Goal: Use online tool/utility: Utilize a website feature to perform a specific function

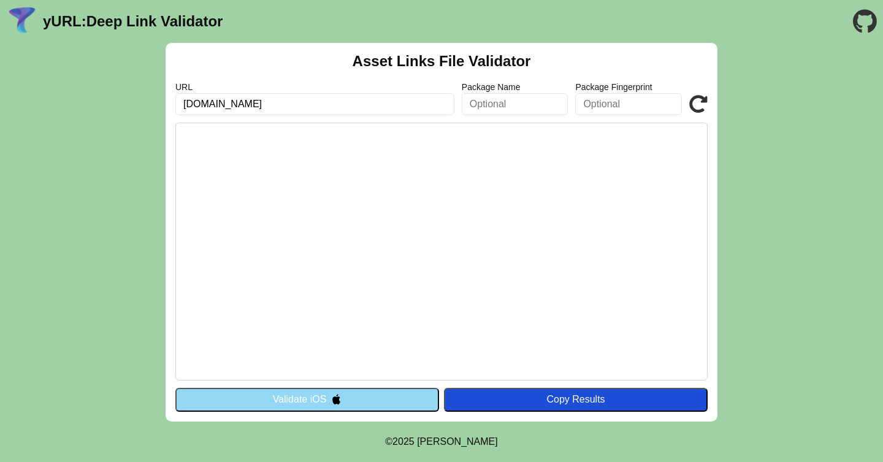
type input "mactracker.com"
click at [338, 397] on img at bounding box center [336, 399] width 10 height 10
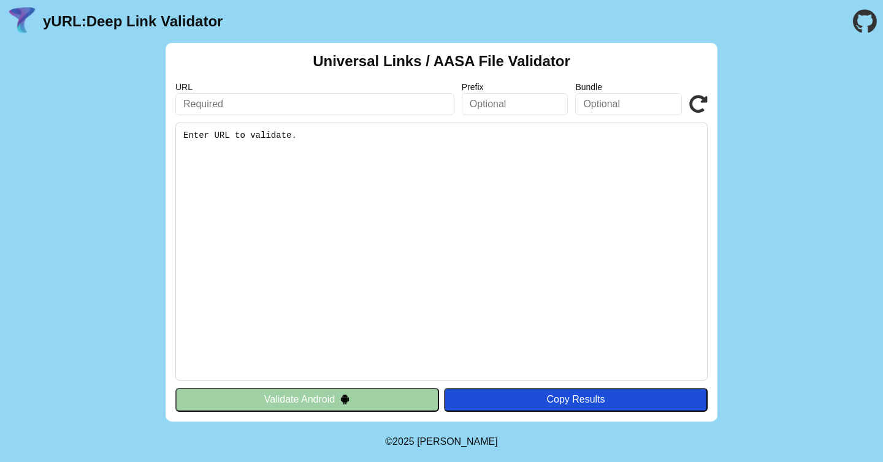
click at [272, 107] on input "text" at bounding box center [314, 104] width 279 height 22
type input "[DOMAIN_NAME]"
click at [301, 400] on button "Validate Android" at bounding box center [307, 399] width 264 height 23
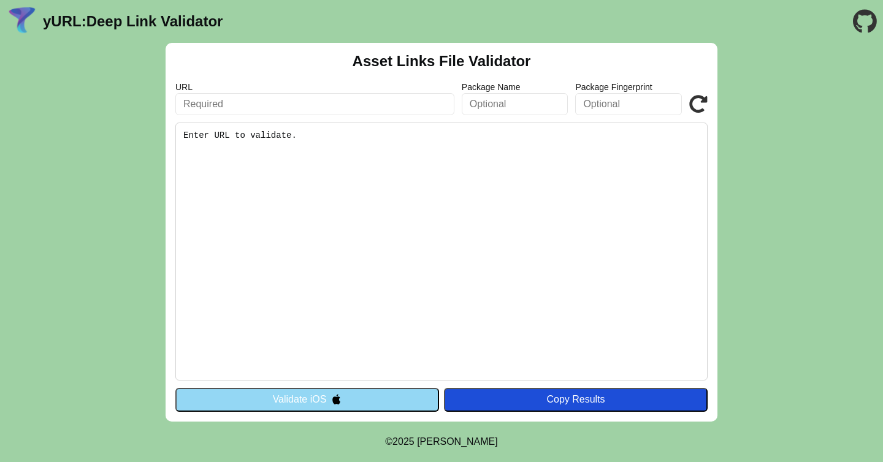
click at [697, 101] on icon at bounding box center [698, 104] width 18 height 18
click at [395, 106] on input "text" at bounding box center [314, 104] width 279 height 22
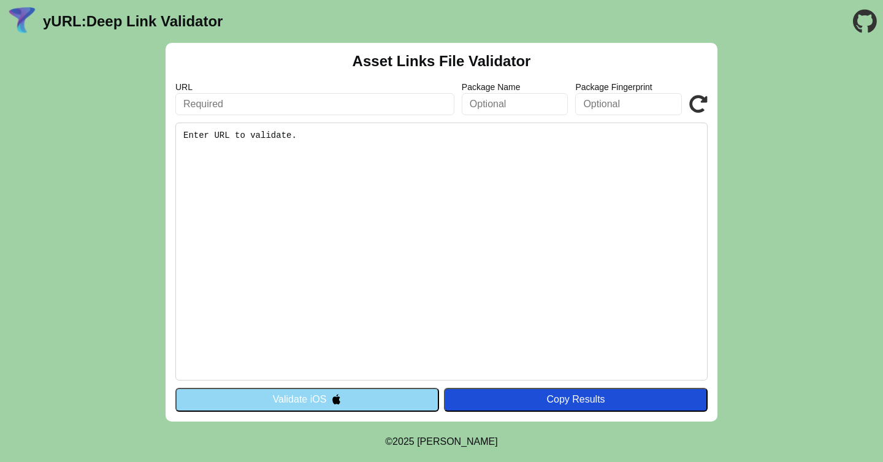
paste input "[URL][DOMAIN_NAME]"
type input "[URL][DOMAIN_NAME]"
click at [341, 402] on img at bounding box center [336, 399] width 10 height 10
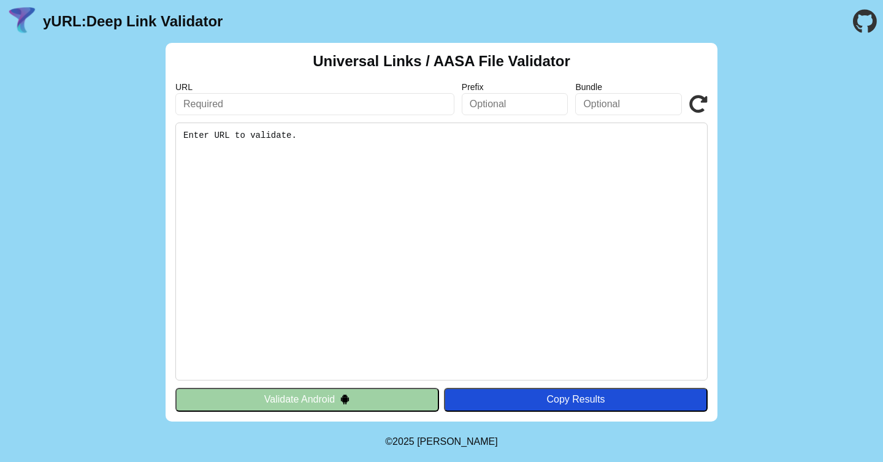
click at [329, 105] on input "text" at bounding box center [314, 104] width 279 height 22
click at [333, 400] on button "Validate Android" at bounding box center [307, 399] width 264 height 23
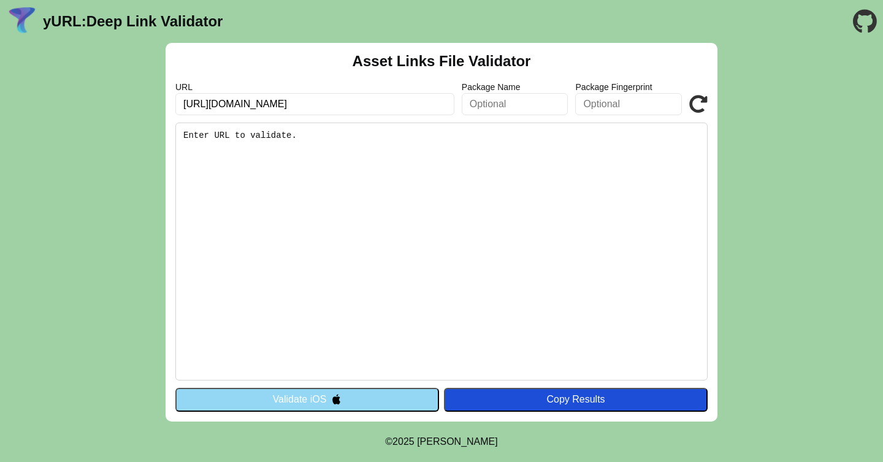
scroll to position [0, 42]
type input "[URL][DOMAIN_NAME]"
click at [614, 403] on div "Copy Results" at bounding box center [575, 399] width 251 height 11
click at [427, 104] on input "https://macrotracker.com/.well-known/apple-app-site-association" at bounding box center [314, 104] width 279 height 22
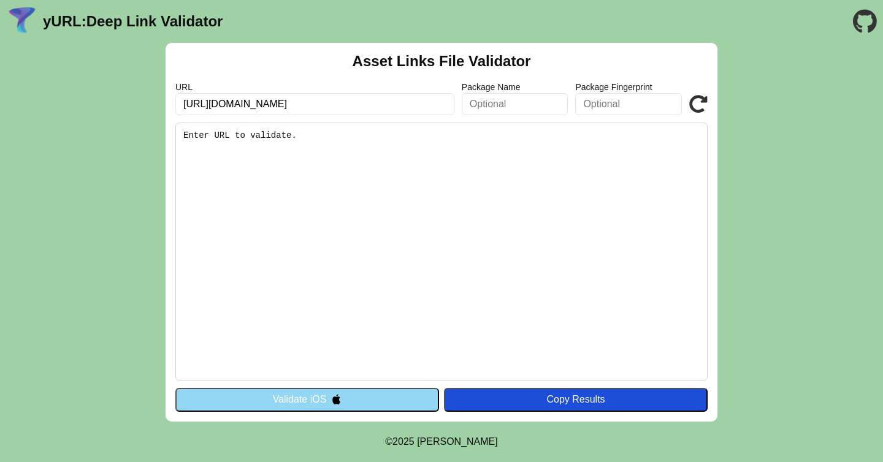
click button "Validate" at bounding box center [0, 0] width 0 height 0
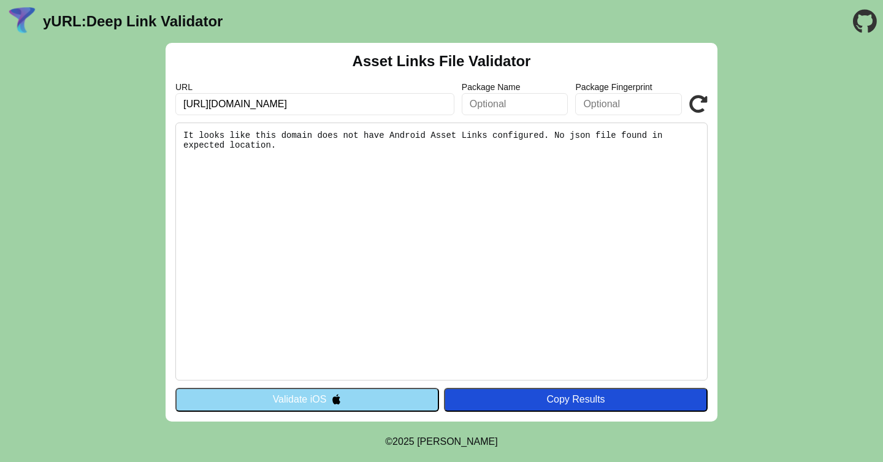
click at [365, 395] on button "Validate iOS" at bounding box center [307, 399] width 264 height 23
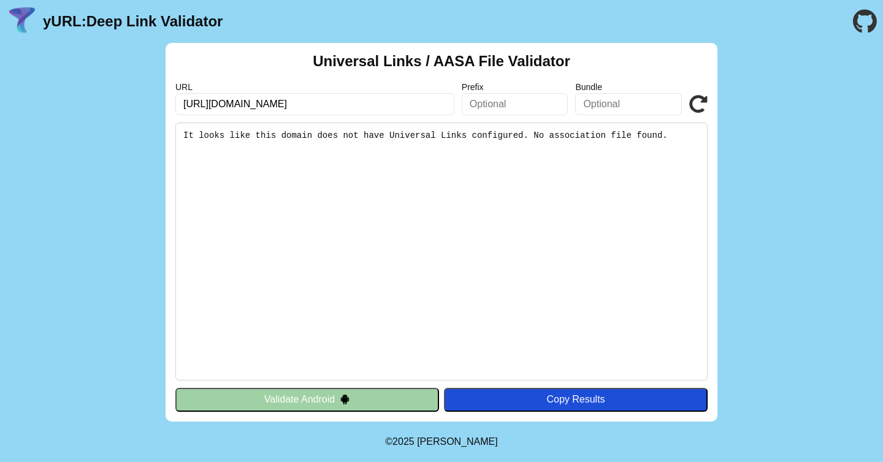
click at [447, 106] on input "https://macrotracker.com/.well-known/apple-app-site-association" at bounding box center [314, 104] width 279 height 22
click at [443, 106] on input "https://macrotracker.com/.well-known/apple-app-site-association" at bounding box center [314, 104] width 279 height 22
type input "[DOMAIN_NAME]"
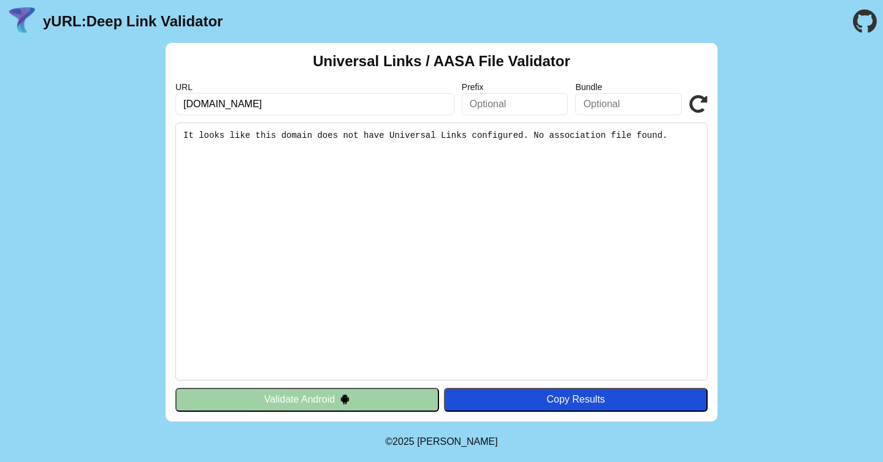
click button "Validate" at bounding box center [0, 0] width 0 height 0
click at [306, 399] on button "Validate Android" at bounding box center [307, 399] width 264 height 23
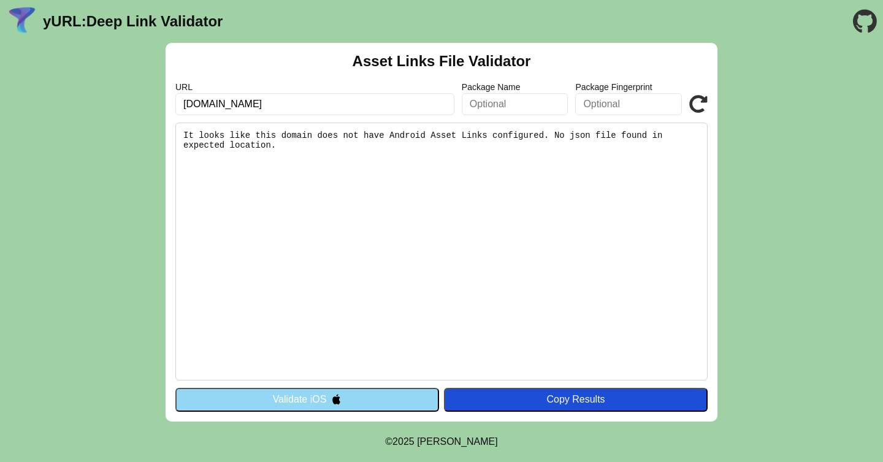
click at [316, 131] on pre "It looks like this domain does not have Android Asset Links configured. No json…" at bounding box center [441, 252] width 532 height 258
click at [322, 110] on input "[DOMAIN_NAME]" at bounding box center [314, 104] width 279 height 22
type input "[DOMAIN_NAME]"
click button "Validate" at bounding box center [0, 0] width 0 height 0
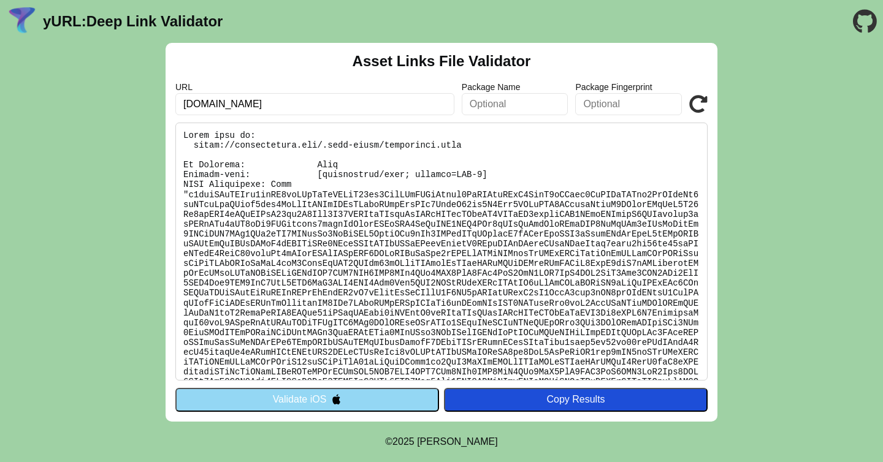
click at [392, 406] on button "Validate iOS" at bounding box center [307, 399] width 264 height 23
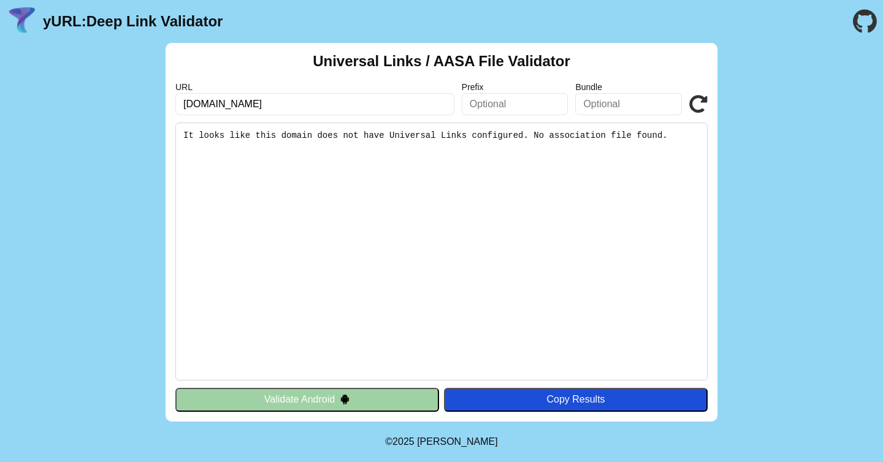
click at [358, 102] on input "[DOMAIN_NAME]" at bounding box center [314, 104] width 279 height 22
click button "Validate" at bounding box center [0, 0] width 0 height 0
click at [359, 104] on input "[DOMAIN_NAME]" at bounding box center [314, 104] width 279 height 22
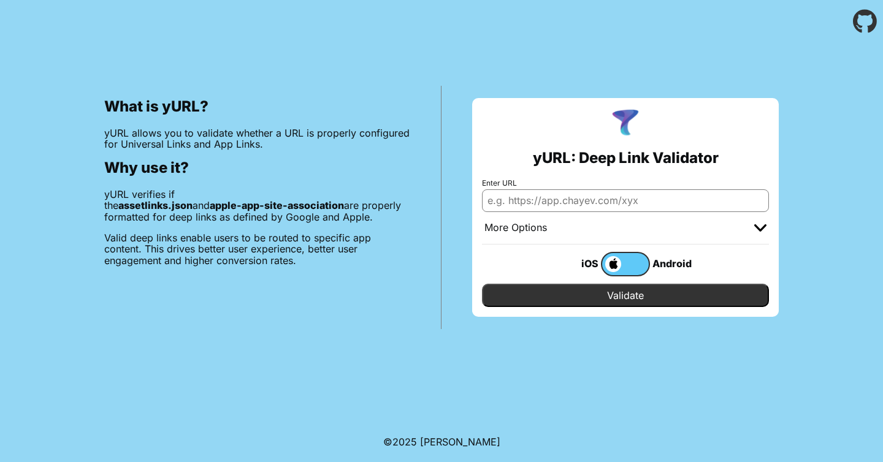
click at [549, 200] on input "Enter URL" at bounding box center [625, 200] width 287 height 22
type input "[DOMAIN_NAME]"
click at [615, 297] on input "Validate" at bounding box center [625, 295] width 287 height 23
click at [614, 263] on span at bounding box center [611, 264] width 19 height 16
click at [0, 0] on input "checkbox" at bounding box center [0, 0] width 0 height 0
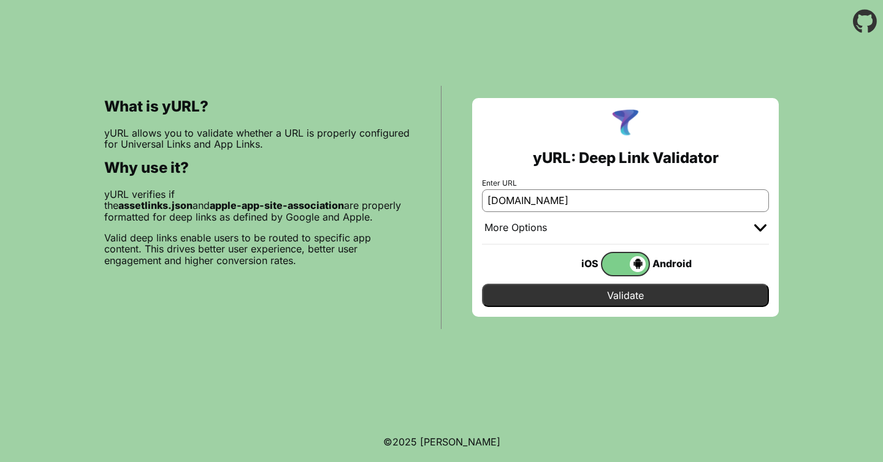
click at [611, 297] on input "Validate" at bounding box center [625, 295] width 287 height 23
